Goal: Task Accomplishment & Management: Manage account settings

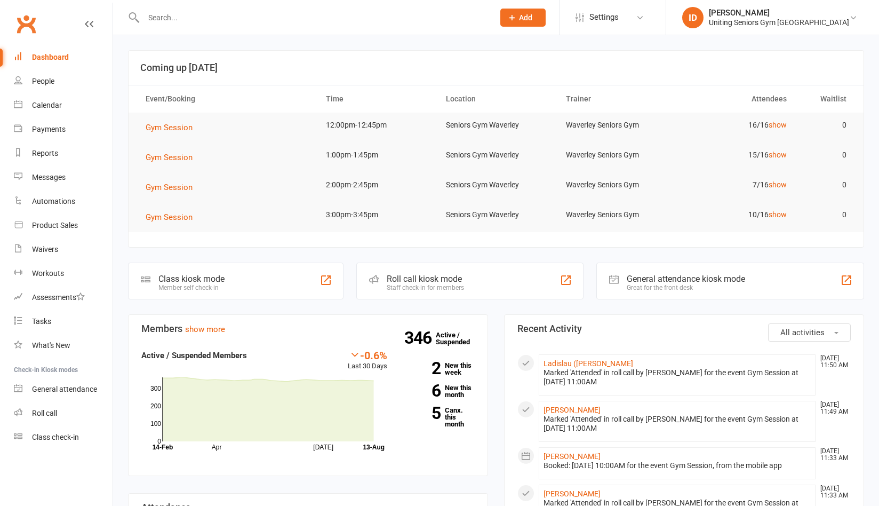
click at [157, 13] on input "text" at bounding box center [313, 17] width 346 height 15
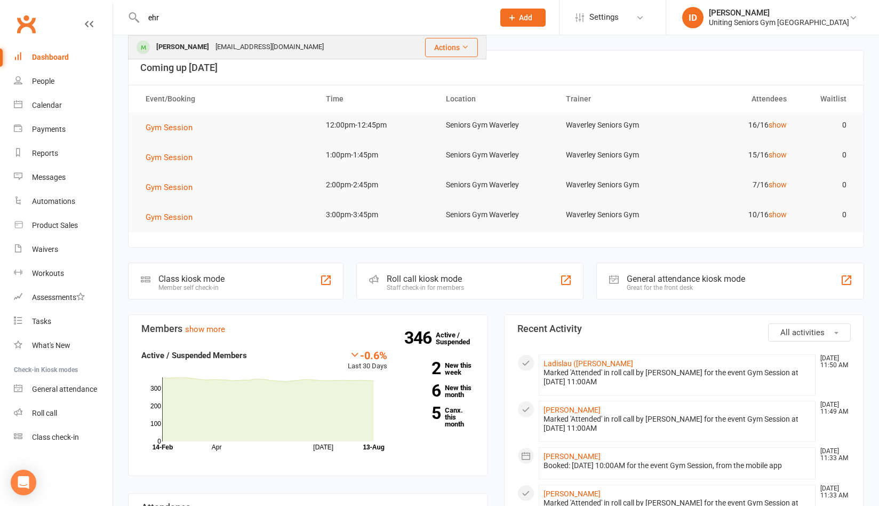
type input "ehr"
click at [221, 51] on div "[EMAIL_ADDRESS][DOMAIN_NAME]" at bounding box center [269, 46] width 115 height 15
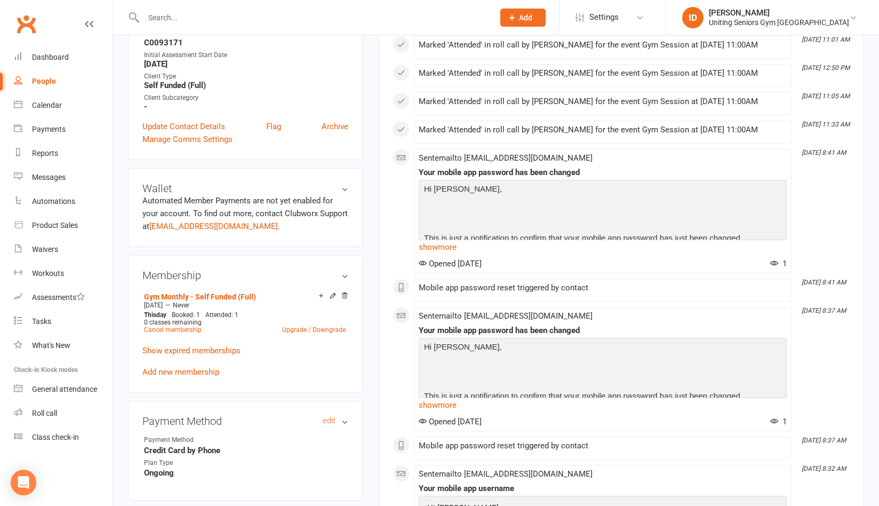
scroll to position [373, 0]
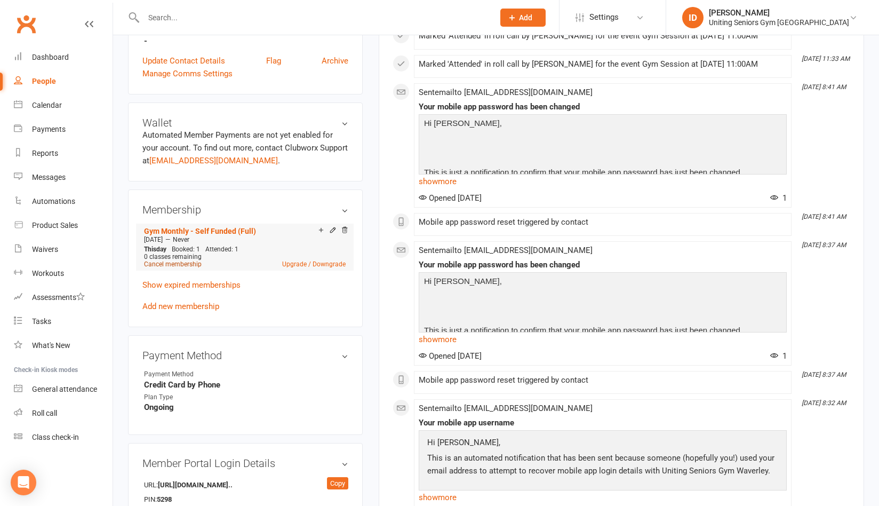
click at [166, 261] on link "Cancel membership" at bounding box center [173, 263] width 58 height 7
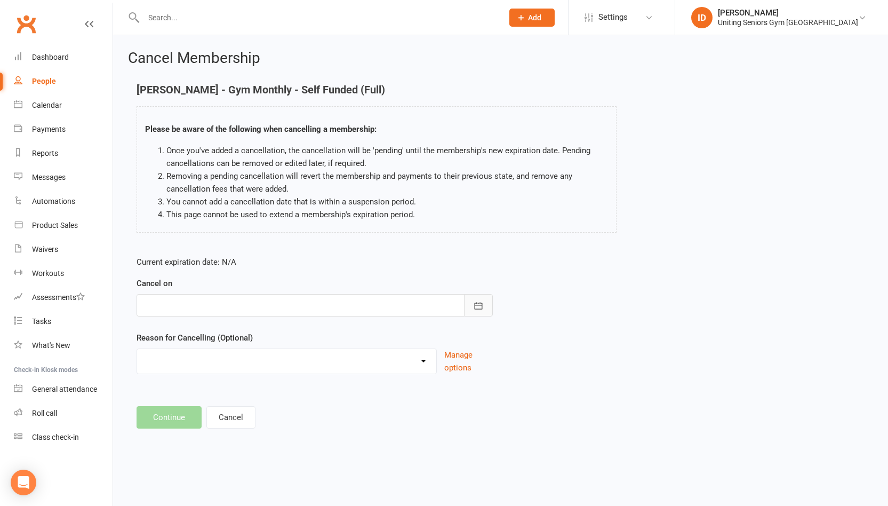
drag, startPoint x: 482, startPoint y: 303, endPoint x: 442, endPoint y: 304, distance: 39.5
click at [482, 304] on icon "button" at bounding box center [478, 305] width 8 height 7
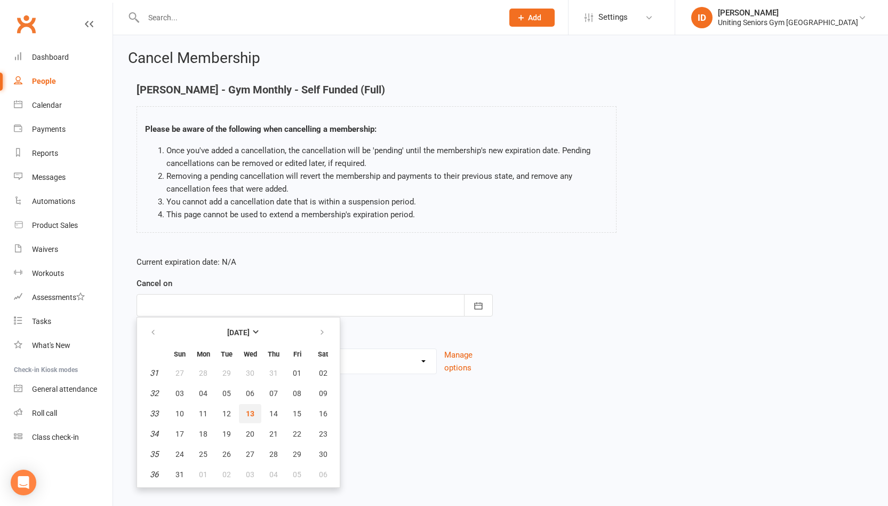
click at [251, 414] on span "13" at bounding box center [250, 413] width 9 height 9
type input "[DATE]"
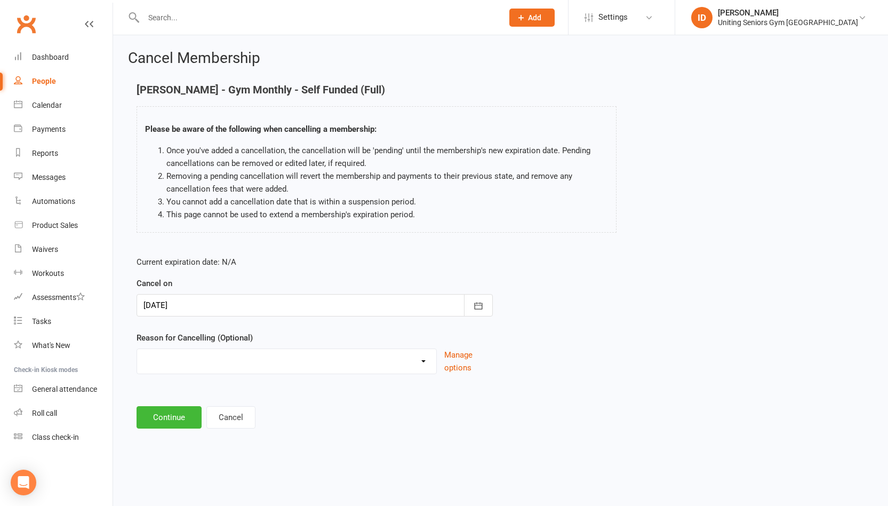
click at [200, 365] on select "Health reasons Holiday Injury Other Other reason" at bounding box center [286, 359] width 299 height 21
select select "1"
click at [137, 349] on select "Health reasons Holiday Injury Other Other reason" at bounding box center [286, 359] width 299 height 21
click at [192, 426] on button "Continue" at bounding box center [169, 417] width 65 height 22
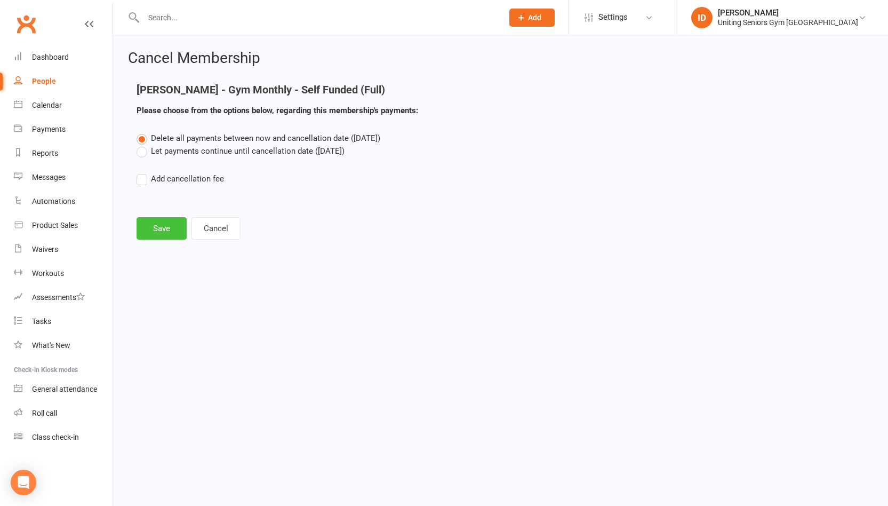
click at [176, 231] on button "Save" at bounding box center [162, 228] width 50 height 22
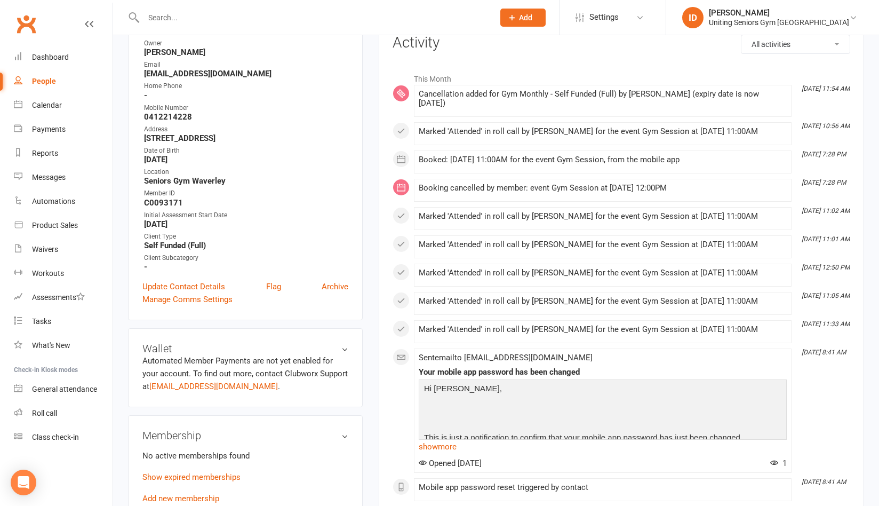
scroll to position [373, 0]
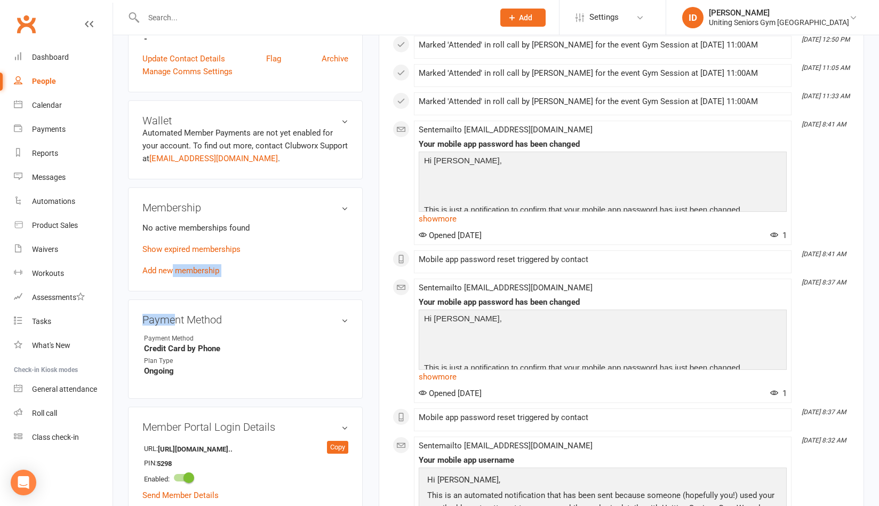
drag, startPoint x: 174, startPoint y: 269, endPoint x: 202, endPoint y: 262, distance: 29.1
click at [172, 298] on aside "upload photo [PERSON_NAME] Activated [DATE] Added [DATE] Cancelled member [DEMO…" at bounding box center [245, 256] width 235 height 1158
click at [206, 249] on link "Show expired memberships" at bounding box center [191, 249] width 98 height 10
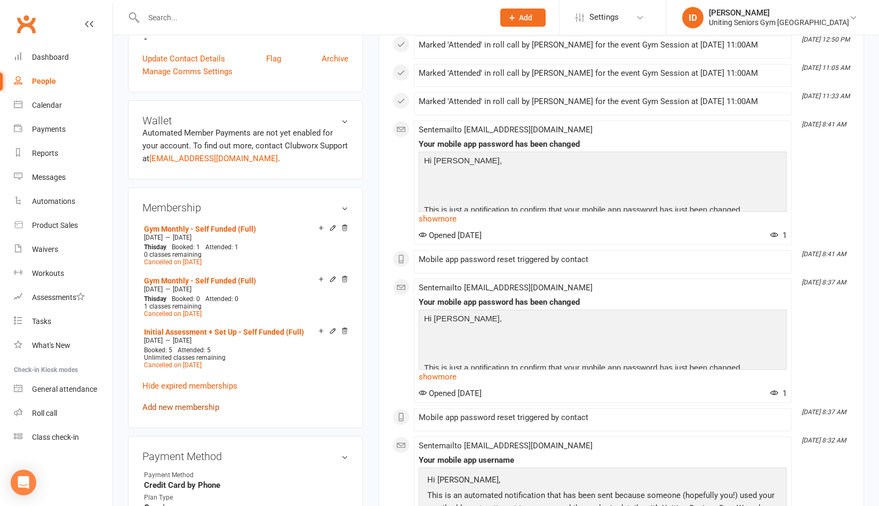
click at [204, 410] on link "Add new membership" at bounding box center [180, 407] width 77 height 10
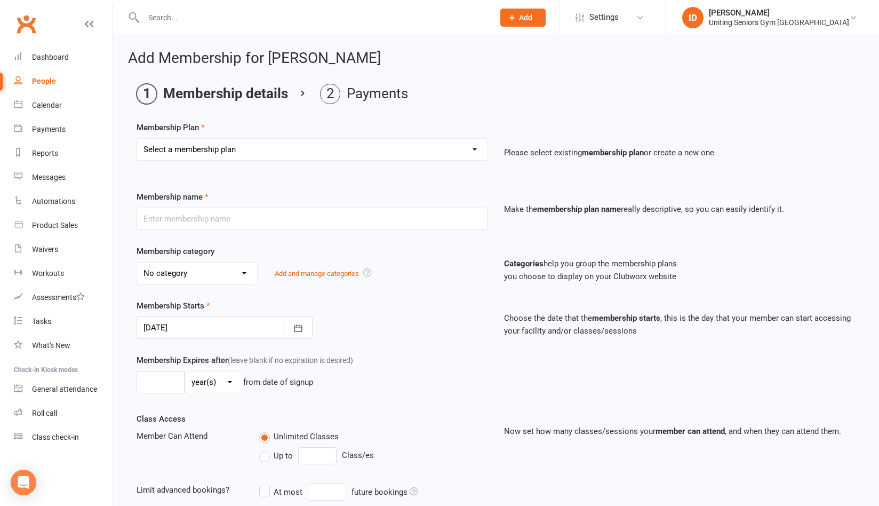
click at [872, 141] on div "Add Membership for [PERSON_NAME] Membership details Payments Membership Plan Se…" at bounding box center [496, 348] width 766 height 627
click at [251, 219] on input "text" at bounding box center [313, 219] width 352 height 22
drag, startPoint x: 274, startPoint y: 177, endPoint x: 272, endPoint y: 163, distance: 13.5
click at [274, 177] on div "Membership Plan Select a membership plan Create new Membership Plan Initial Ass…" at bounding box center [496, 364] width 719 height 487
click at [267, 143] on select "Select a membership plan Create new Membership Plan Initial Assessment + Set Up…" at bounding box center [312, 149] width 351 height 21
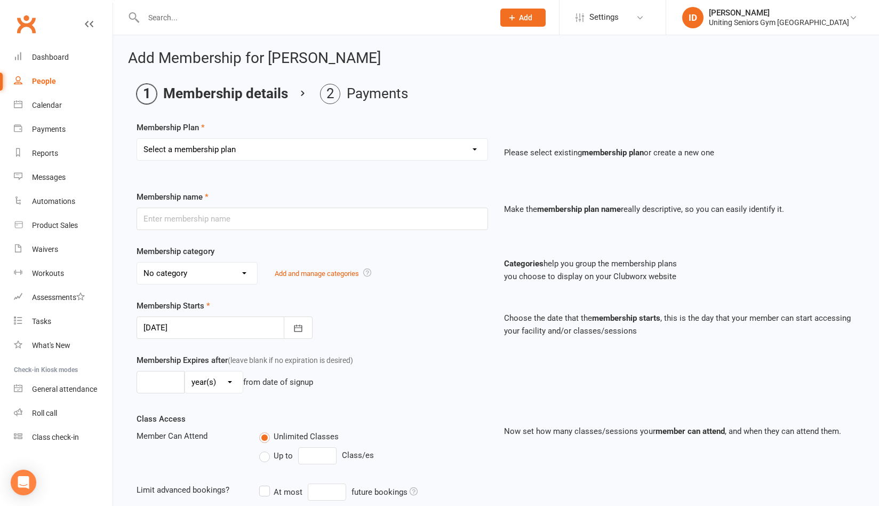
select select "8"
click at [137, 139] on select "Select a membership plan Create new Membership Plan Initial Assessment + Set Up…" at bounding box center [312, 149] width 351 height 21
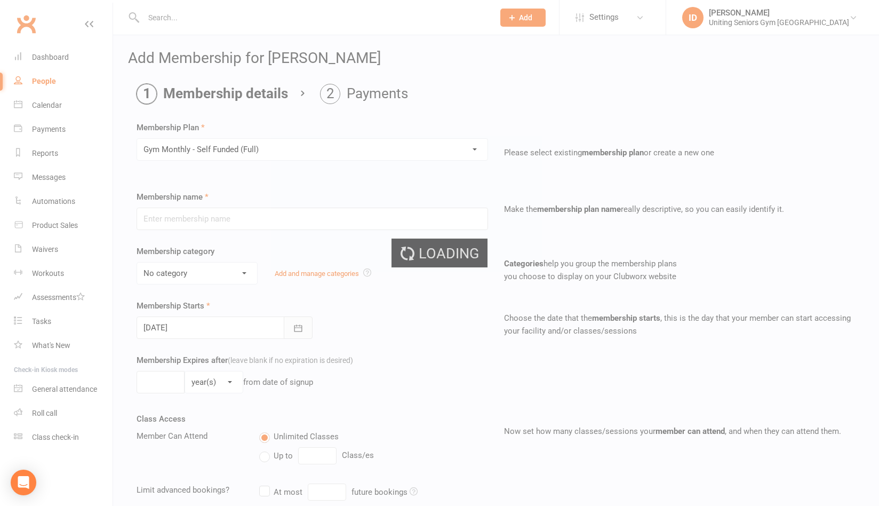
type input "Gym Monthly - Self Funded (Full)"
select select "3"
type input "0"
type input "1"
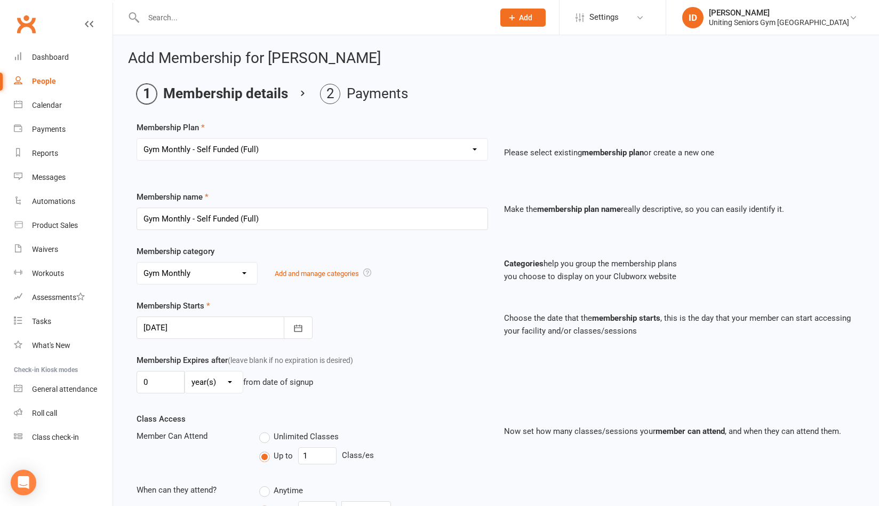
click at [299, 343] on div "Membership Starts [DATE] [DATE] Sun Mon Tue Wed Thu Fri Sat 31 27 28 29 30 31 0…" at bounding box center [496, 326] width 735 height 54
click at [303, 334] on button "button" at bounding box center [298, 327] width 29 height 22
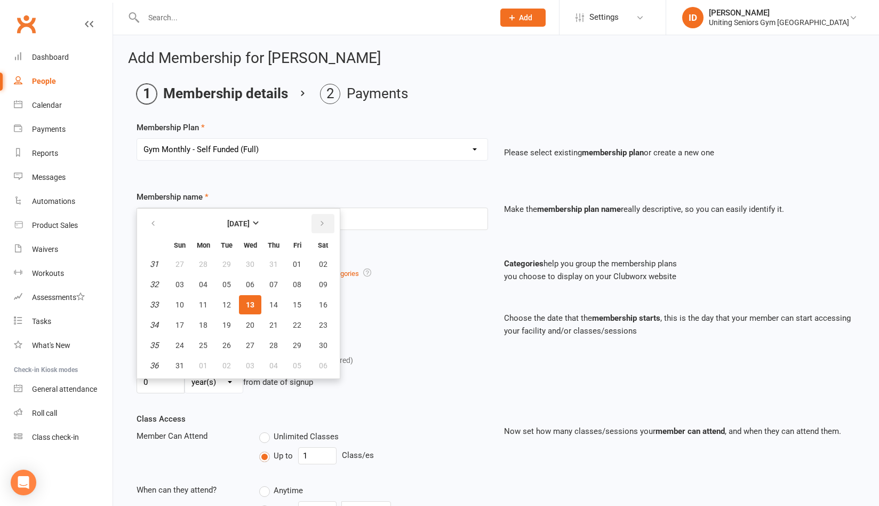
click at [327, 225] on button "button" at bounding box center [323, 223] width 23 height 19
click at [242, 264] on button "01" at bounding box center [250, 263] width 22 height 19
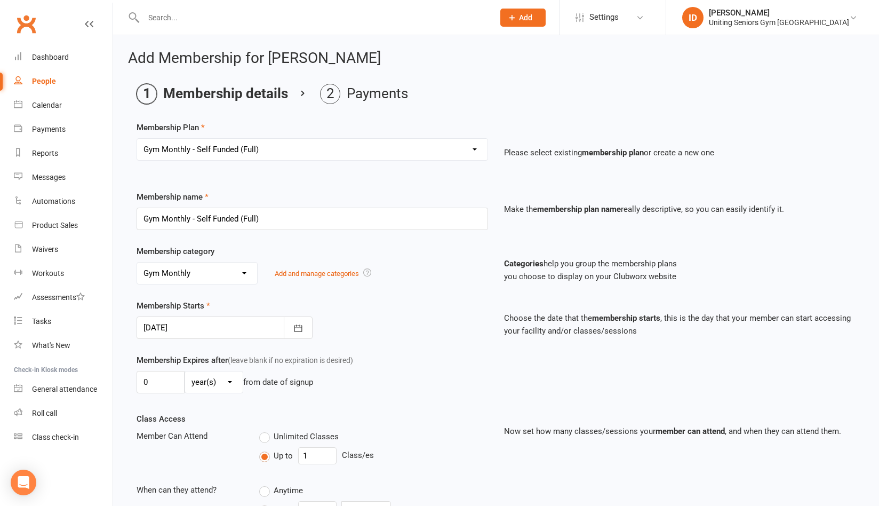
type input "[DATE]"
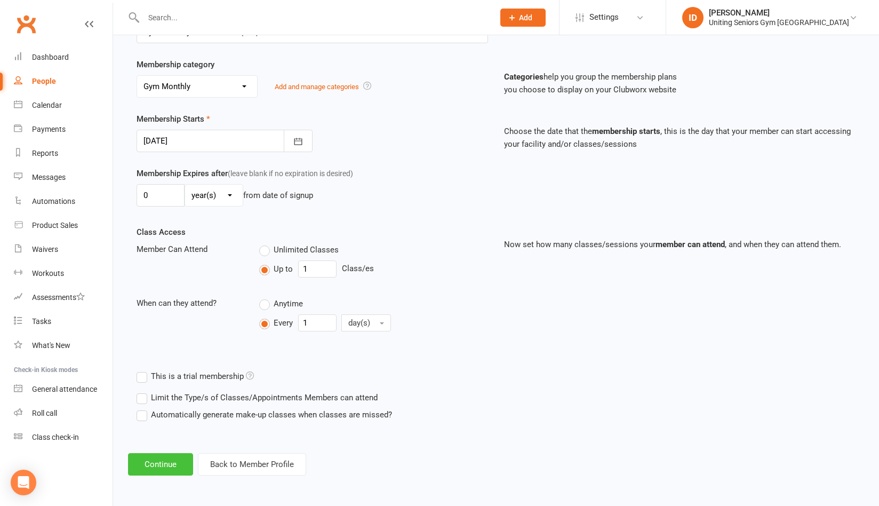
click at [176, 457] on button "Continue" at bounding box center [160, 464] width 65 height 22
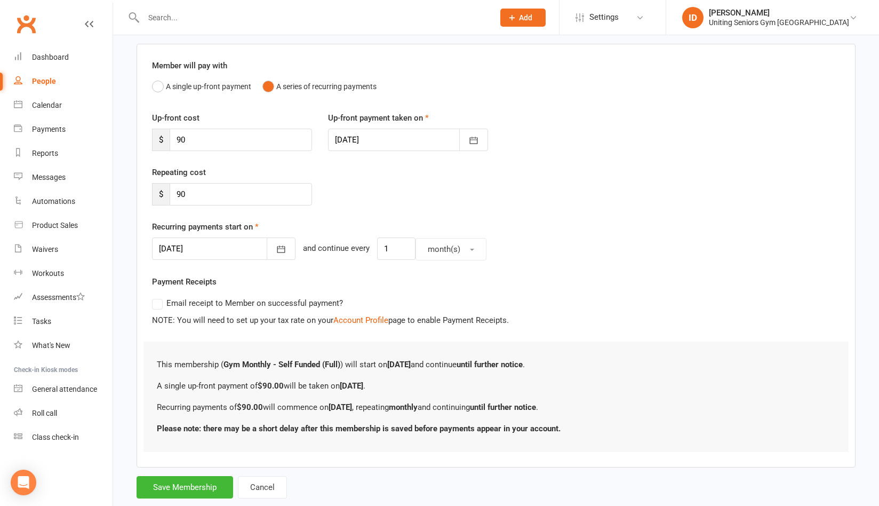
scroll to position [101, 0]
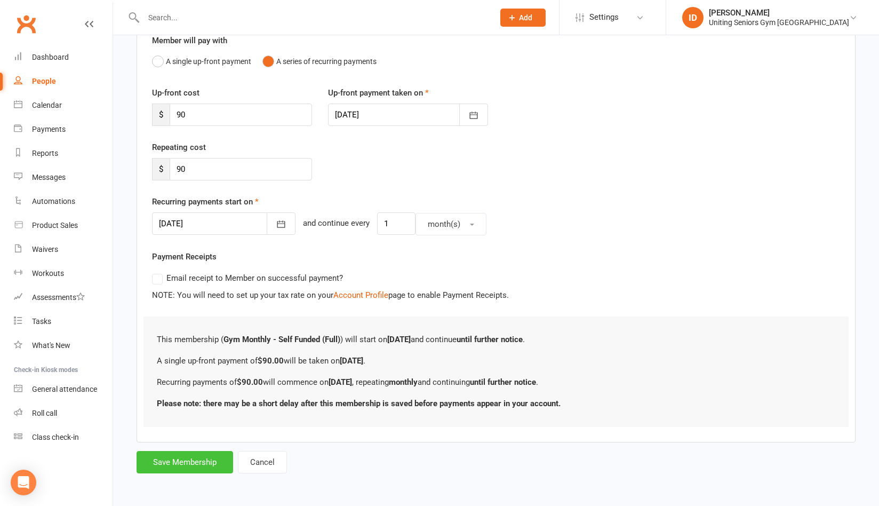
click at [206, 460] on button "Save Membership" at bounding box center [185, 462] width 97 height 22
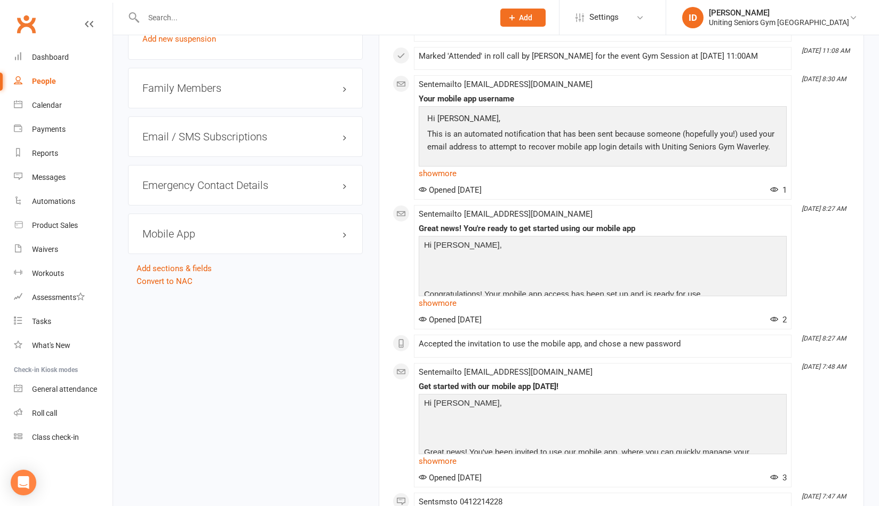
scroll to position [1067, 0]
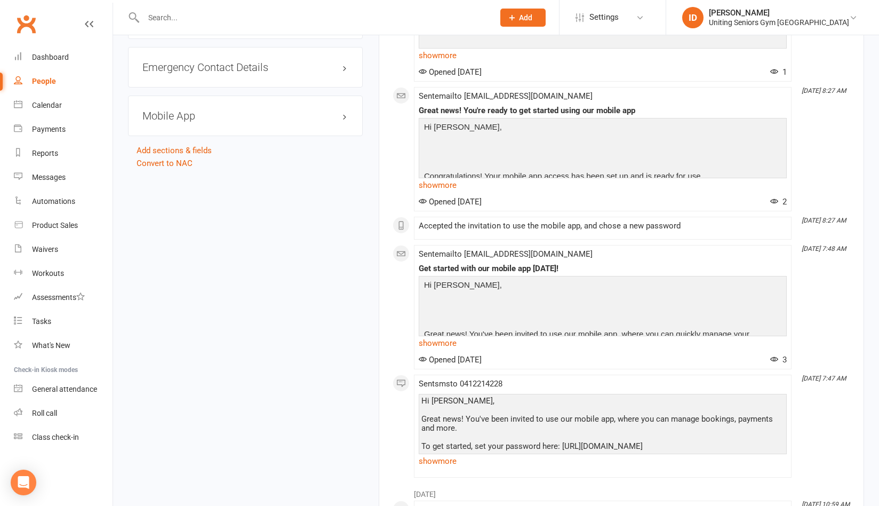
click at [4, 87] on li "People" at bounding box center [56, 81] width 113 height 24
click at [42, 106] on div "Calendar" at bounding box center [47, 105] width 30 height 9
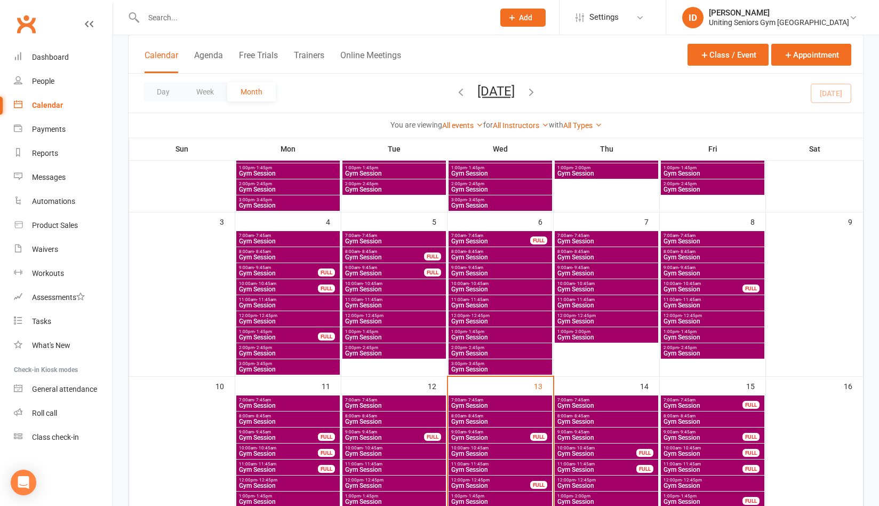
scroll to position [320, 0]
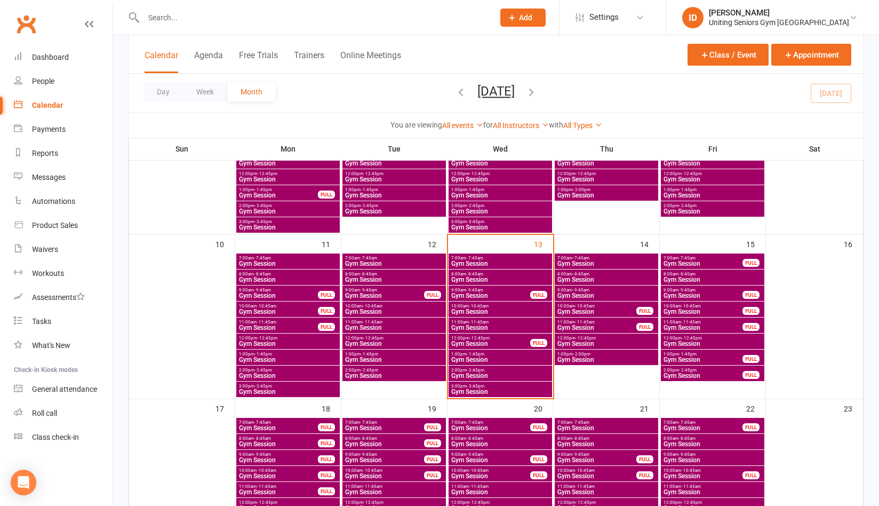
click at [476, 337] on span "- 12:45pm" at bounding box center [479, 338] width 20 height 5
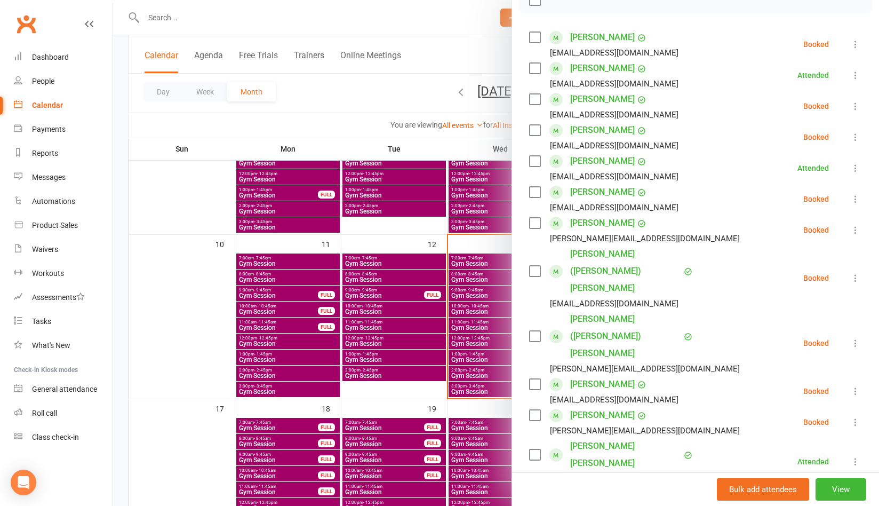
scroll to position [160, 0]
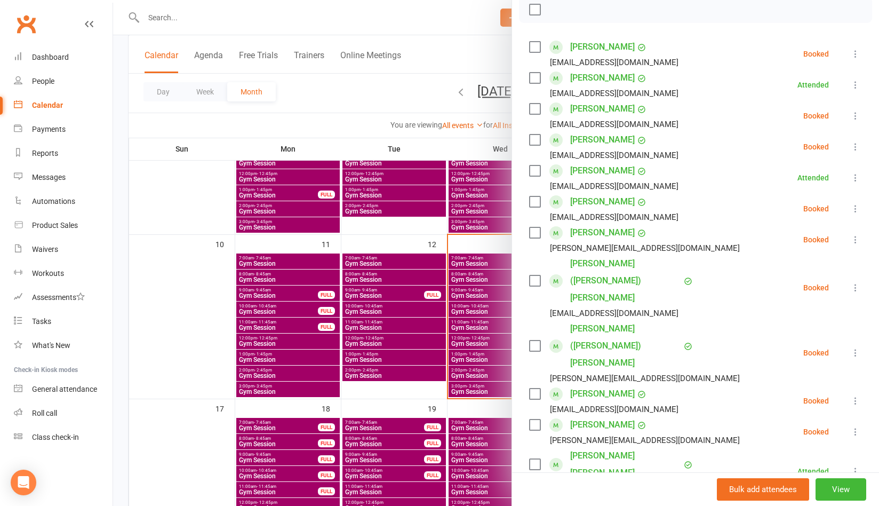
click at [433, 26] on div at bounding box center [496, 253] width 766 height 506
